Goal: Information Seeking & Learning: Find specific page/section

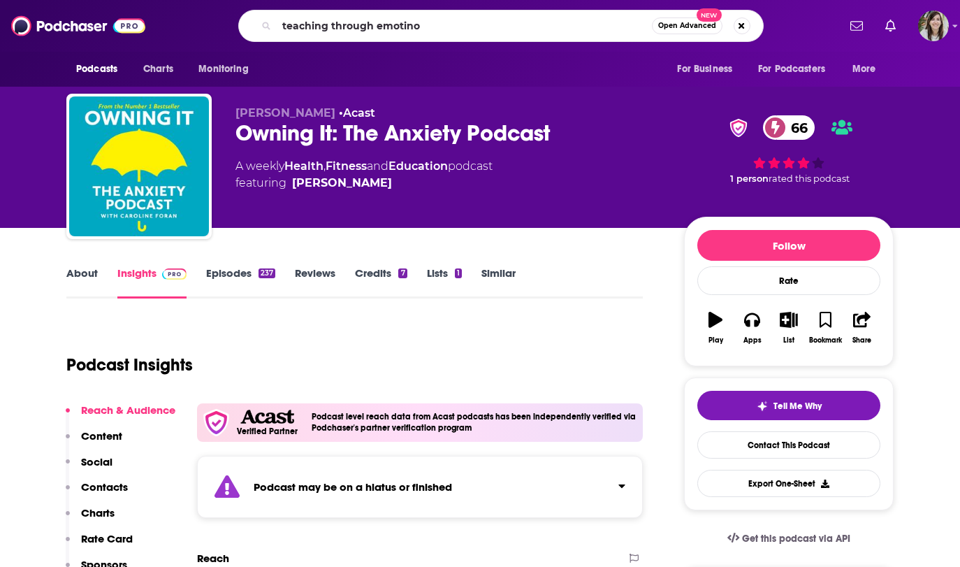
type input "teaching through emotinos"
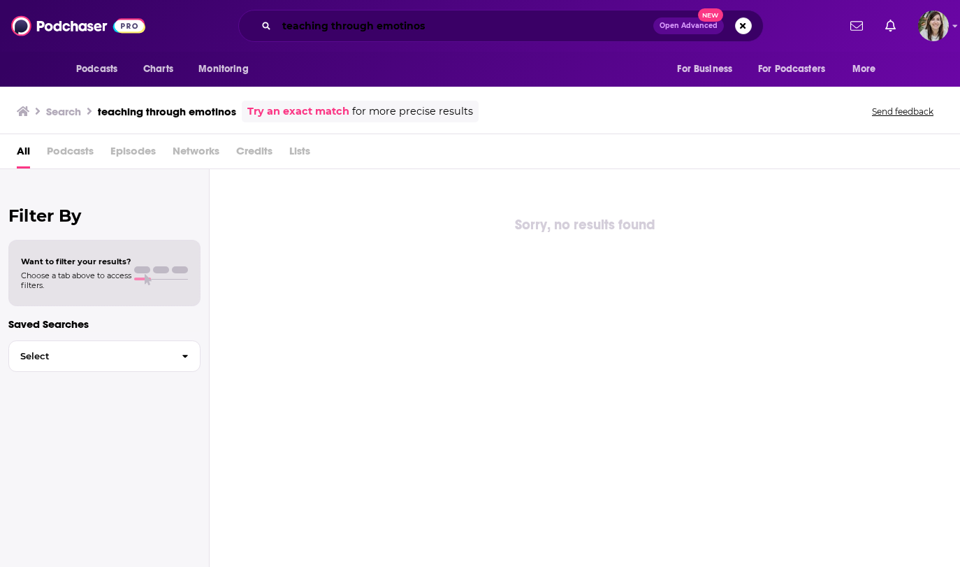
click at [418, 28] on input "teaching through emotinos" at bounding box center [465, 26] width 377 height 22
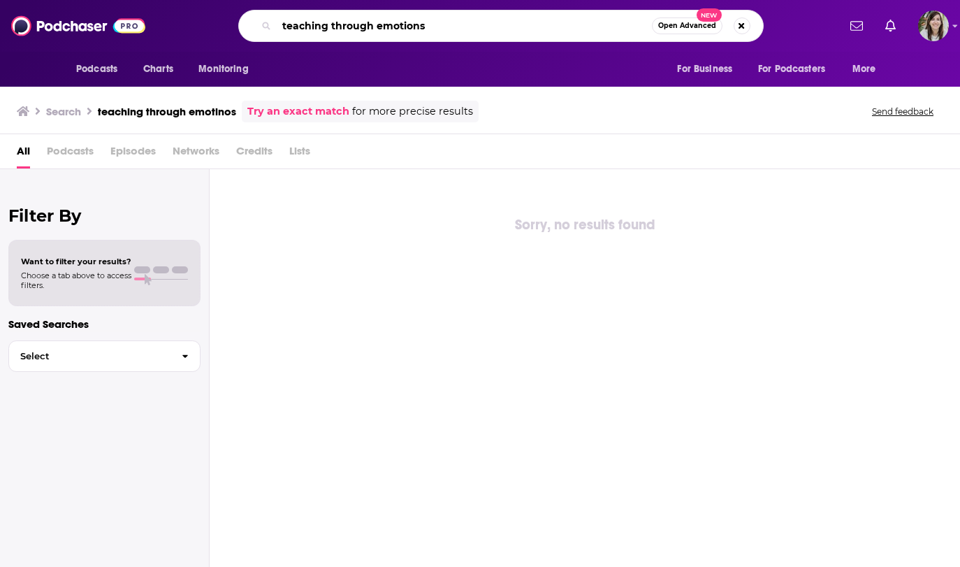
type input "teaching through emotions"
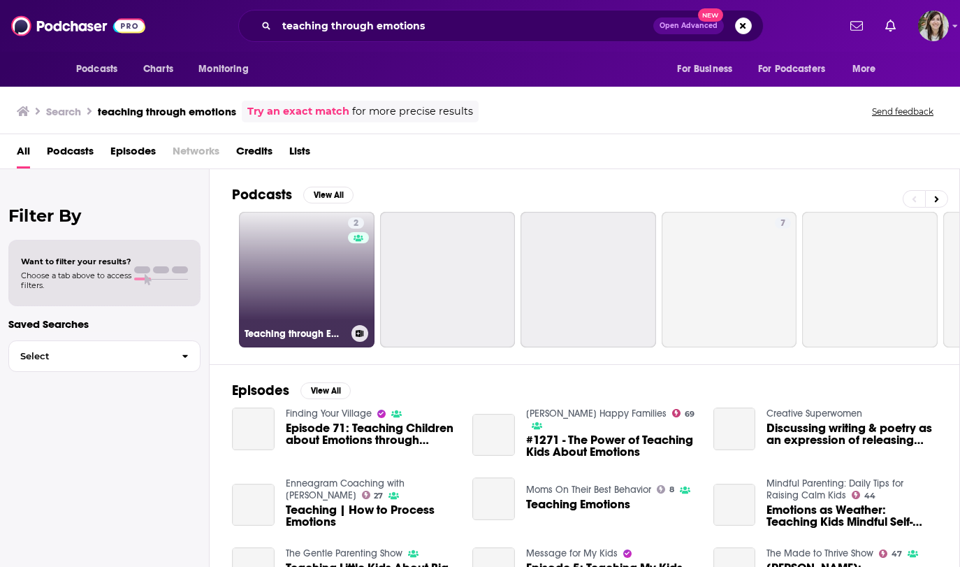
click at [308, 282] on link "2 Teaching through Emotions" at bounding box center [307, 280] width 136 height 136
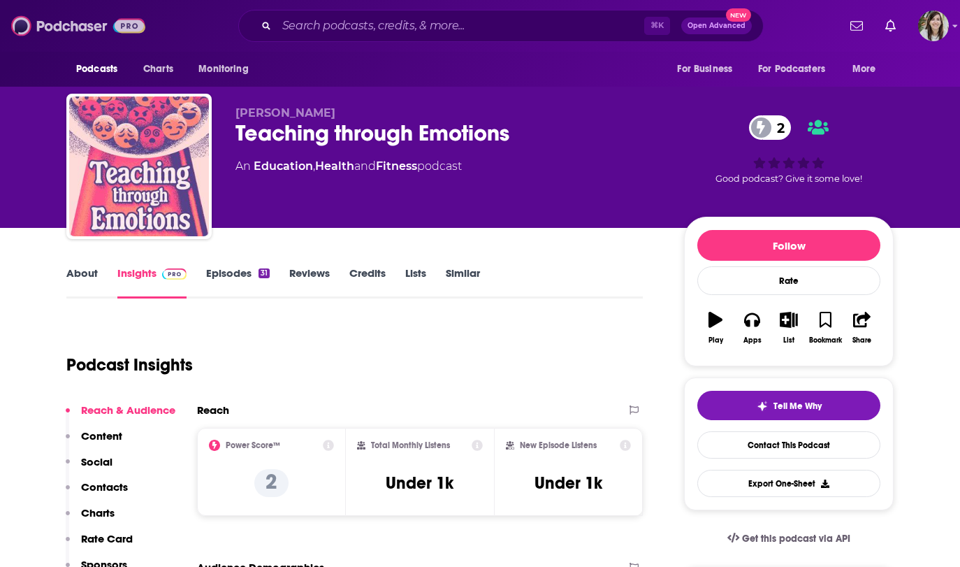
click at [84, 20] on img at bounding box center [78, 26] width 134 height 27
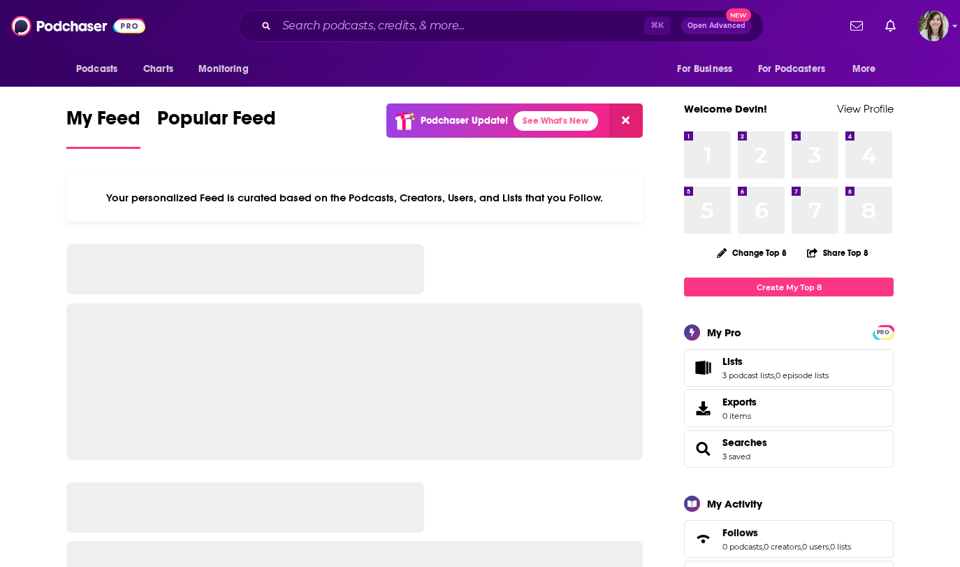
click at [390, 37] on div "⌘ K Open Advanced New" at bounding box center [501, 26] width 526 height 32
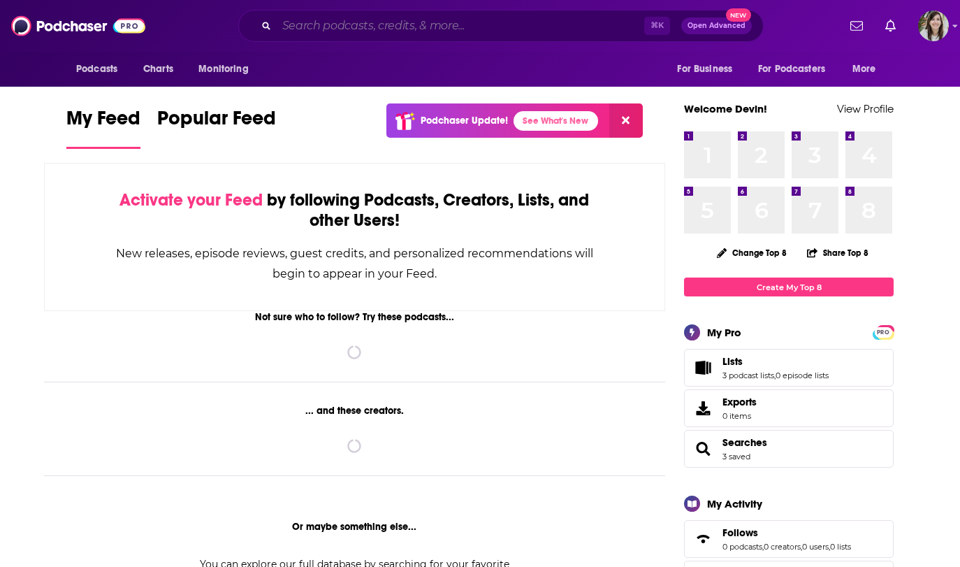
click at [387, 29] on input "Search podcasts, credits, & more..." at bounding box center [461, 26] width 368 height 22
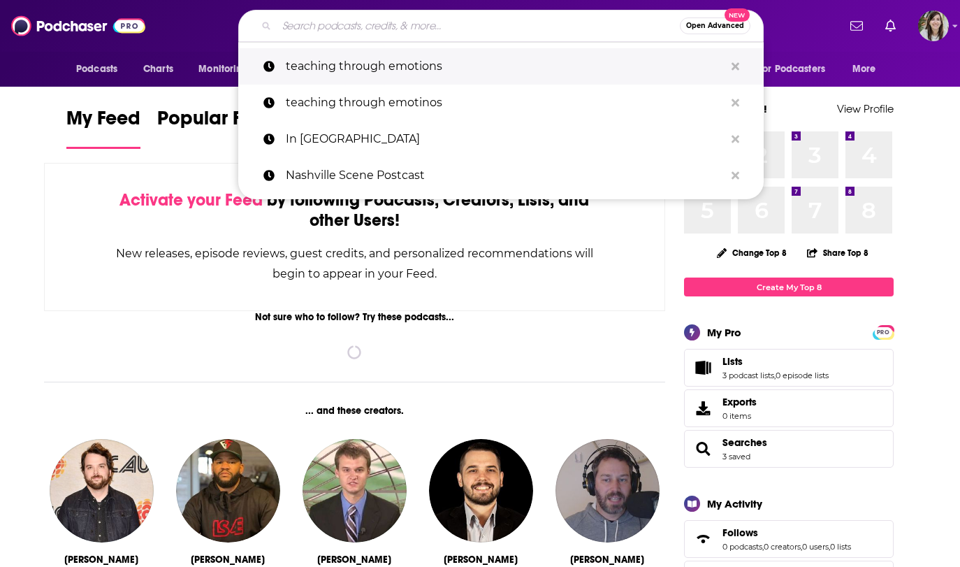
click at [740, 65] on button "Search podcasts, credits, & more..." at bounding box center [736, 67] width 22 height 26
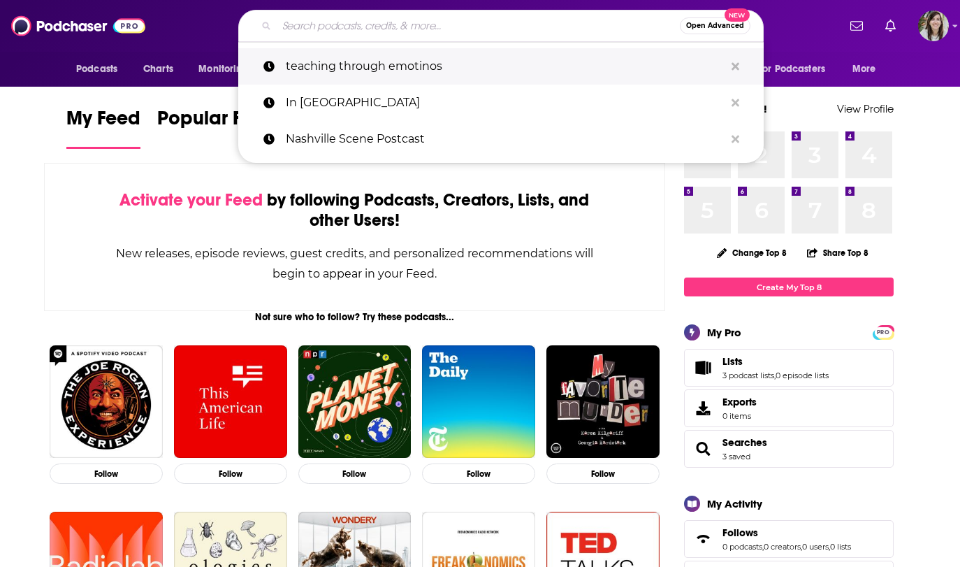
click at [737, 65] on icon "Search podcasts, credits, & more..." at bounding box center [736, 66] width 8 height 11
